Goal: Check status: Check status

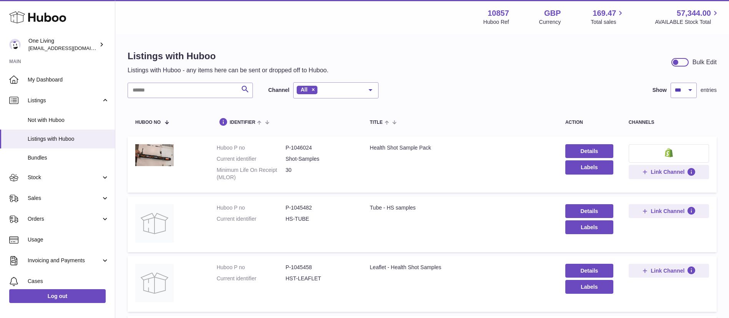
select select "***"
click at [63, 178] on span "Stock" at bounding box center [64, 177] width 73 height 7
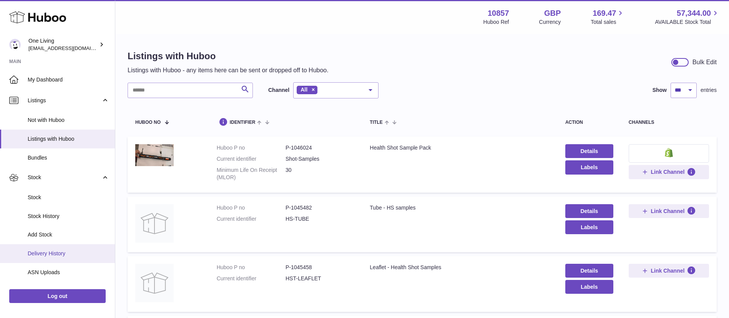
click at [61, 250] on span "Delivery History" at bounding box center [68, 253] width 81 height 7
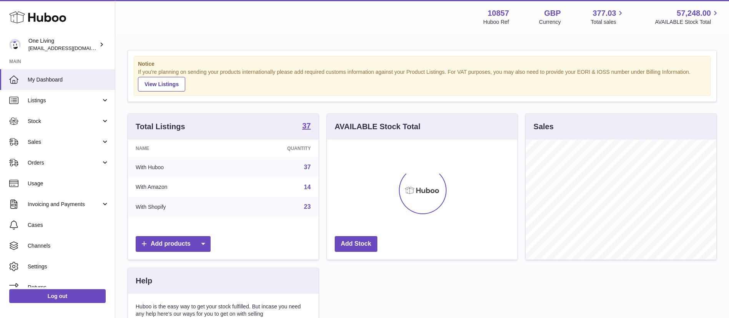
scroll to position [120, 190]
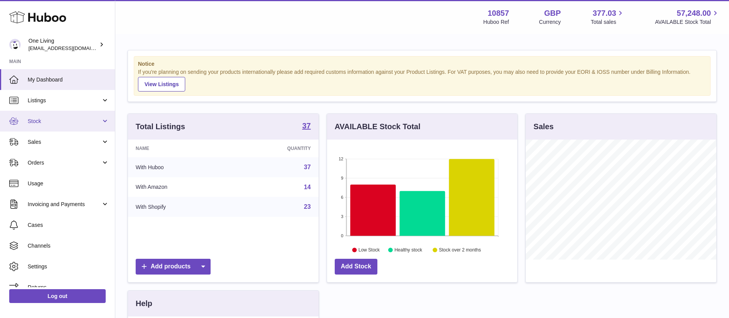
click at [65, 123] on span "Stock" at bounding box center [64, 121] width 73 height 7
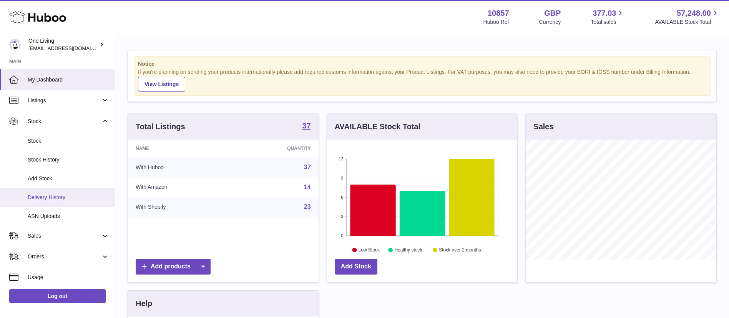
click at [78, 196] on span "Delivery History" at bounding box center [68, 197] width 81 height 7
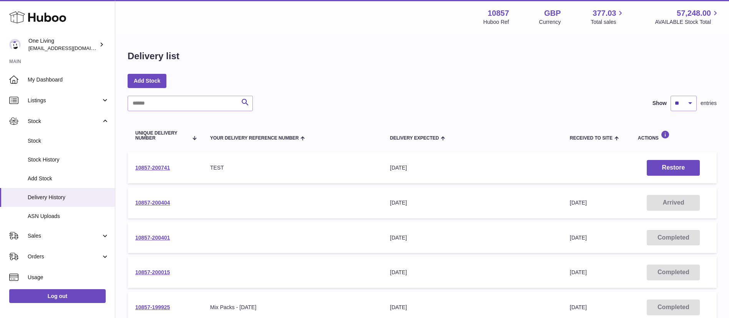
drag, startPoint x: 203, startPoint y: 204, endPoint x: 134, endPoint y: 201, distance: 69.6
click at [134, 201] on tr "10857-200404 Your Delivery Reference Number Delivery Expected 23rd Sep 2025 Rec…" at bounding box center [422, 202] width 589 height 31
copy tr "10857-200404 Your Delivery Reference Number Delivery Expected"
click at [140, 202] on link "10857-200404" at bounding box center [152, 202] width 35 height 6
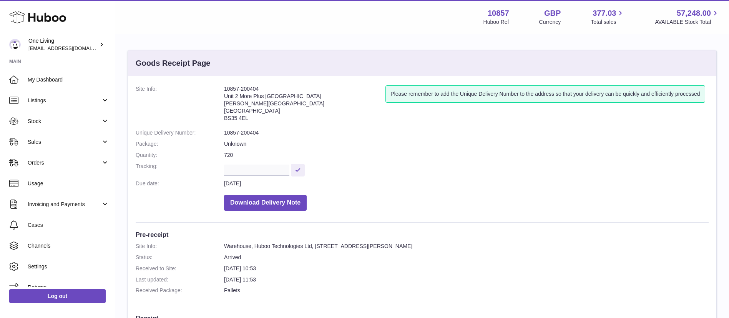
drag, startPoint x: 281, startPoint y: 89, endPoint x: 204, endPoint y: 85, distance: 77.3
click at [204, 85] on dl "Site Info: 10857-200404 Unit 2 More Plus Central Park Hudson Ave Severn Beach B…" at bounding box center [422, 149] width 573 height 129
copy dl "10857-200404"
